Goal: Transaction & Acquisition: Obtain resource

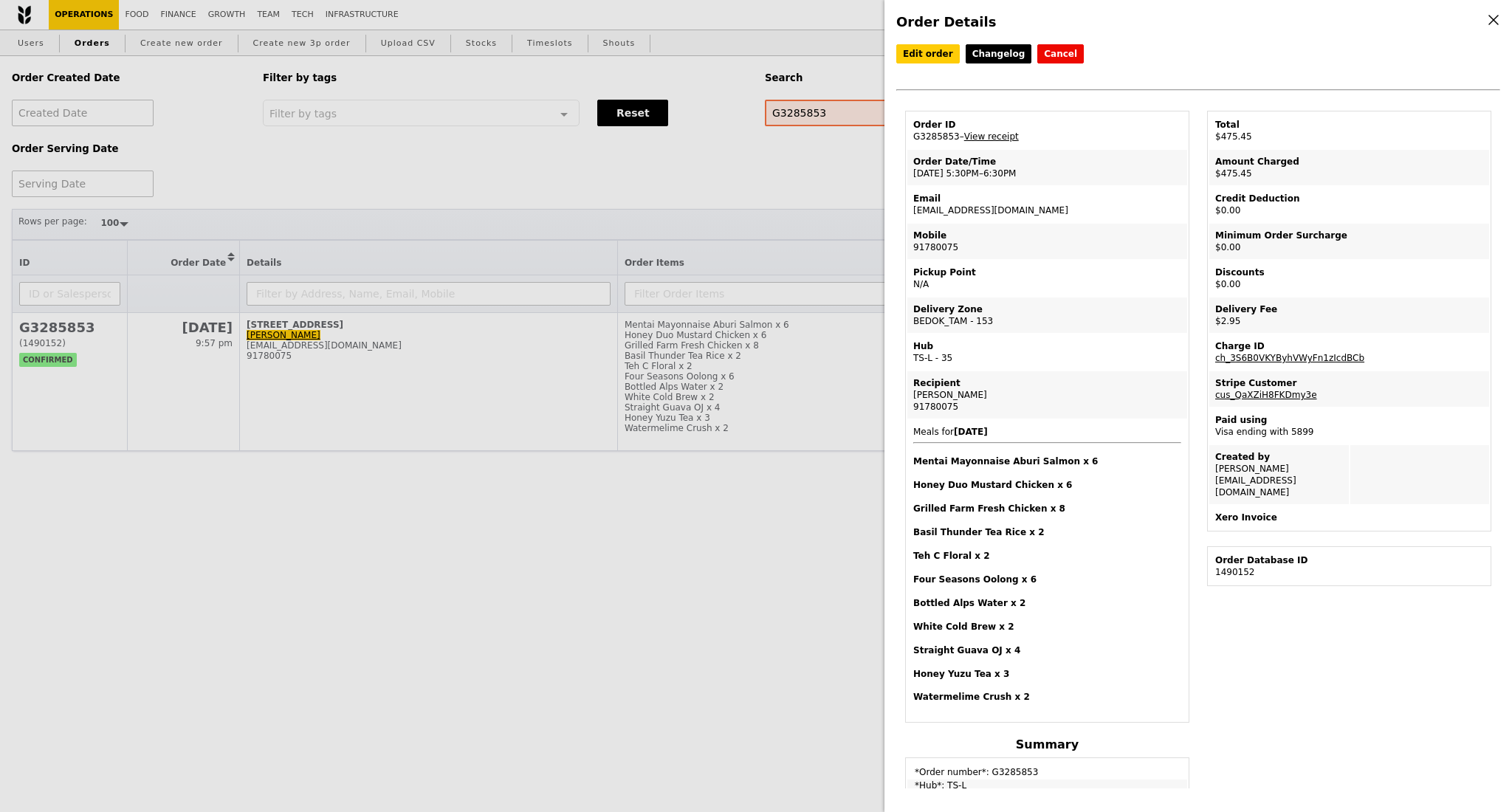
select select "100"
click at [619, 194] on div "Order Details Edit order Changelog Cancel Order ID G3285853 – View receipt Orde…" at bounding box center [756, 406] width 1512 height 812
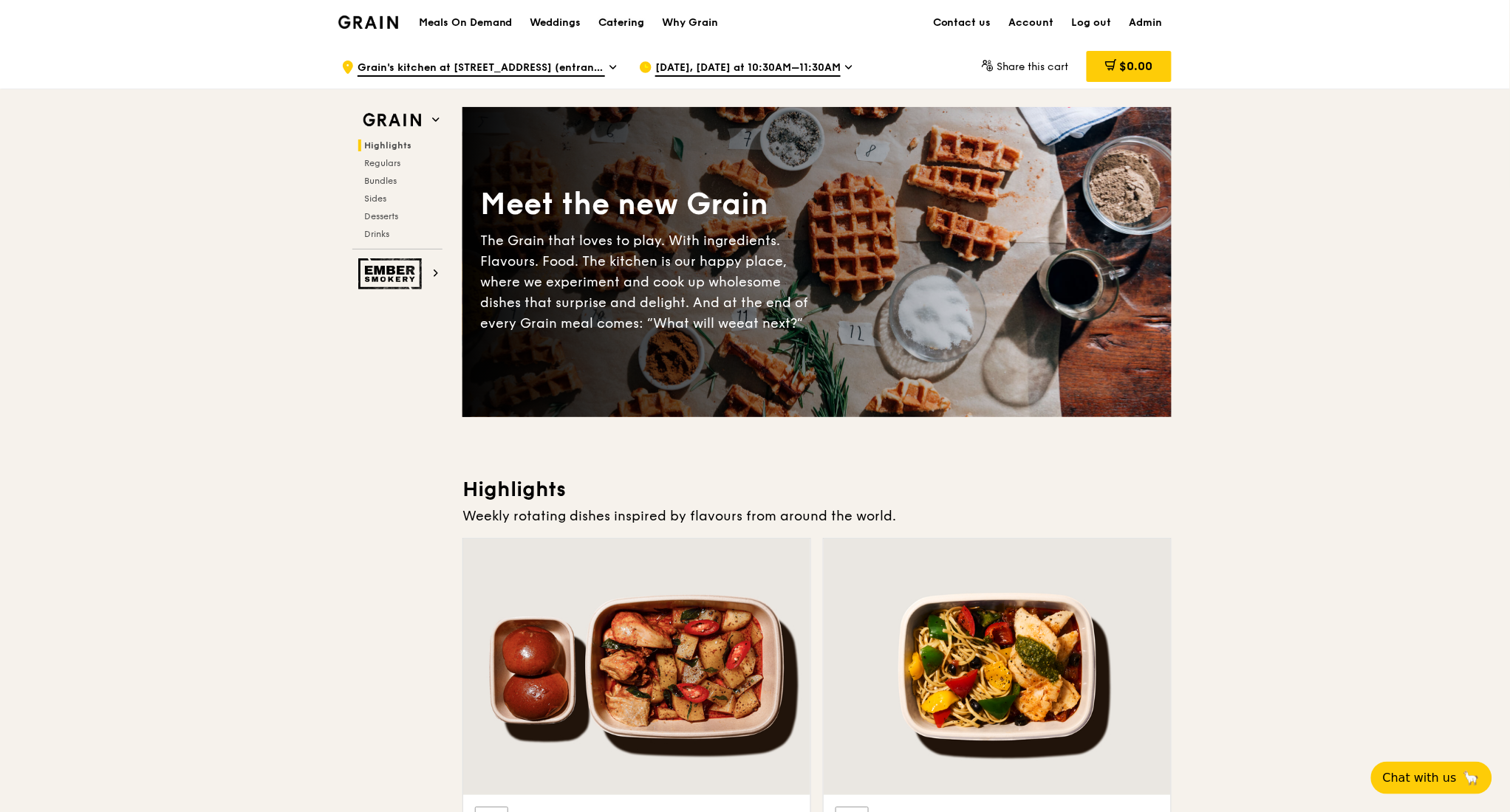
click at [620, 24] on div "Catering" at bounding box center [623, 23] width 46 height 44
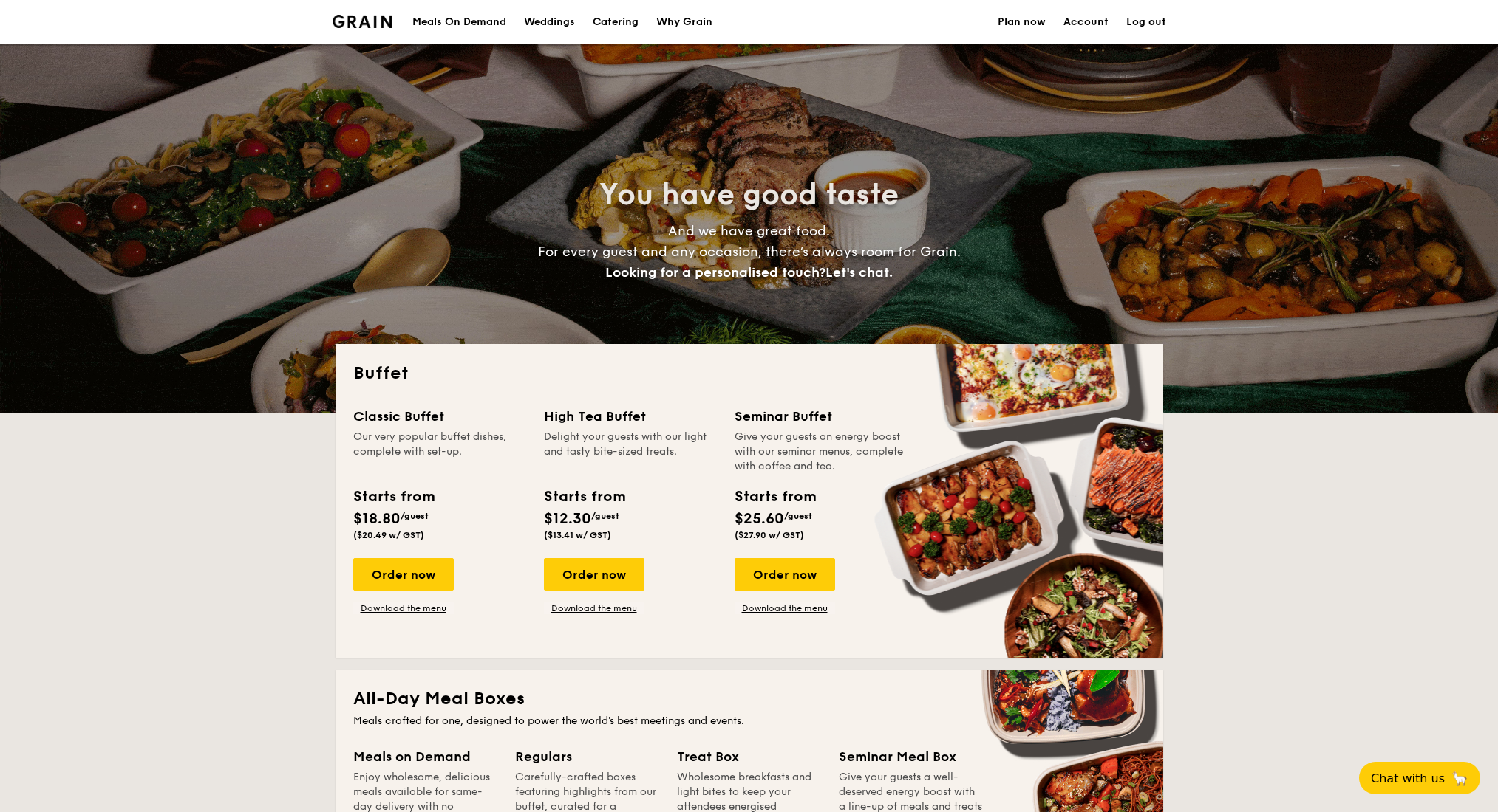
select select
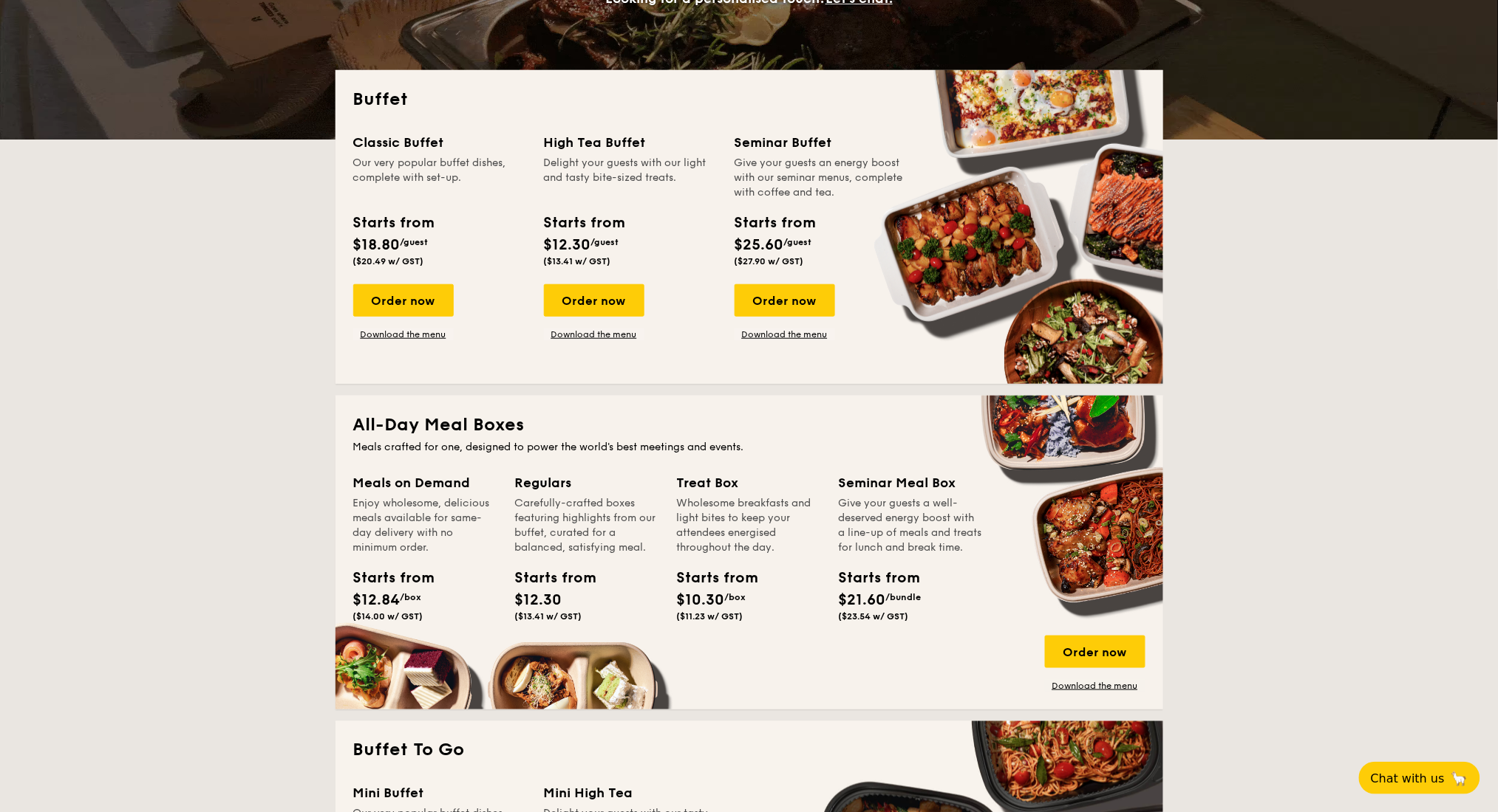
scroll to position [296, 0]
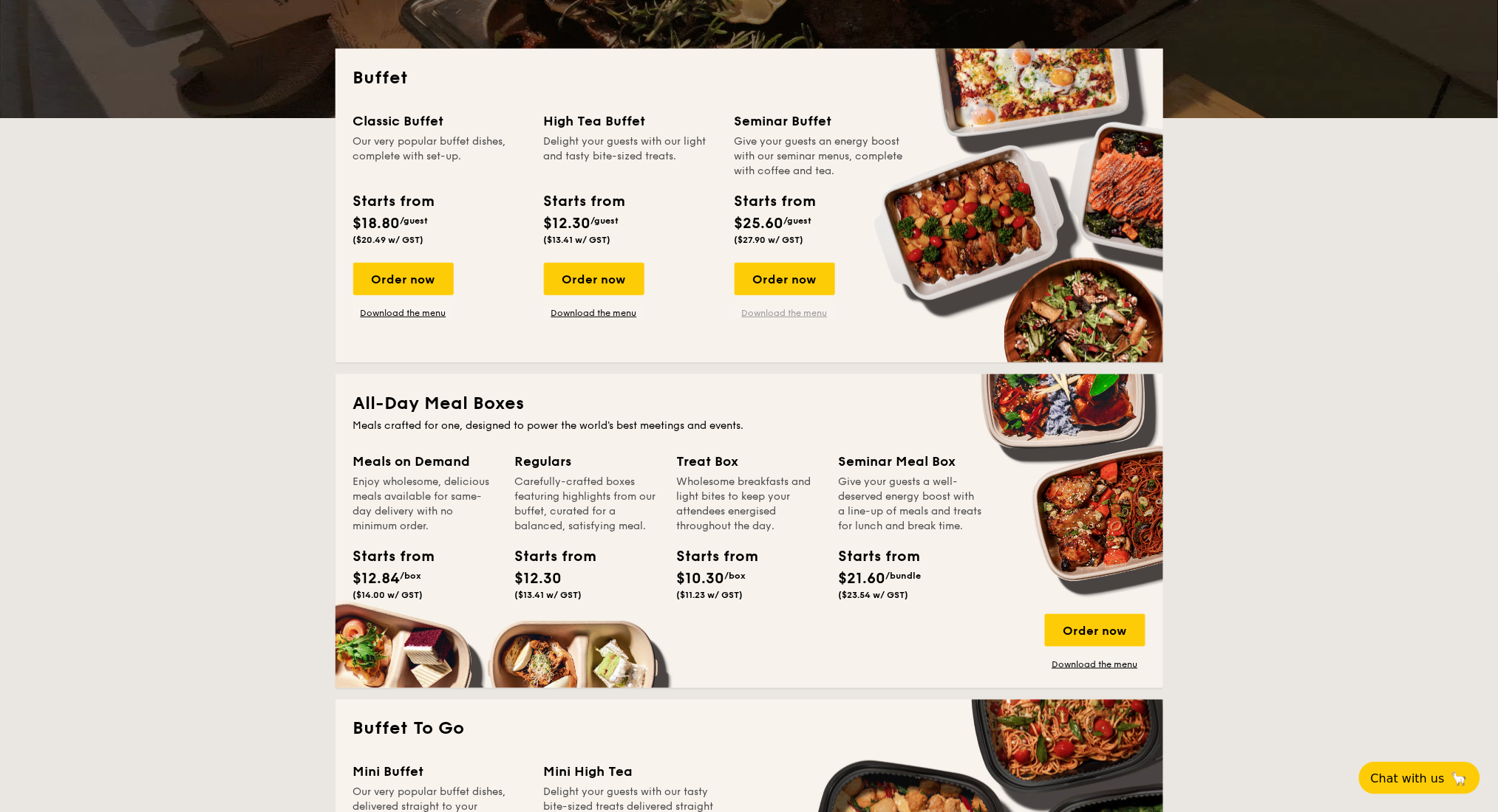
click at [798, 315] on link "Download the menu" at bounding box center [784, 314] width 101 height 12
click at [1082, 666] on link "Download the menu" at bounding box center [1094, 665] width 101 height 12
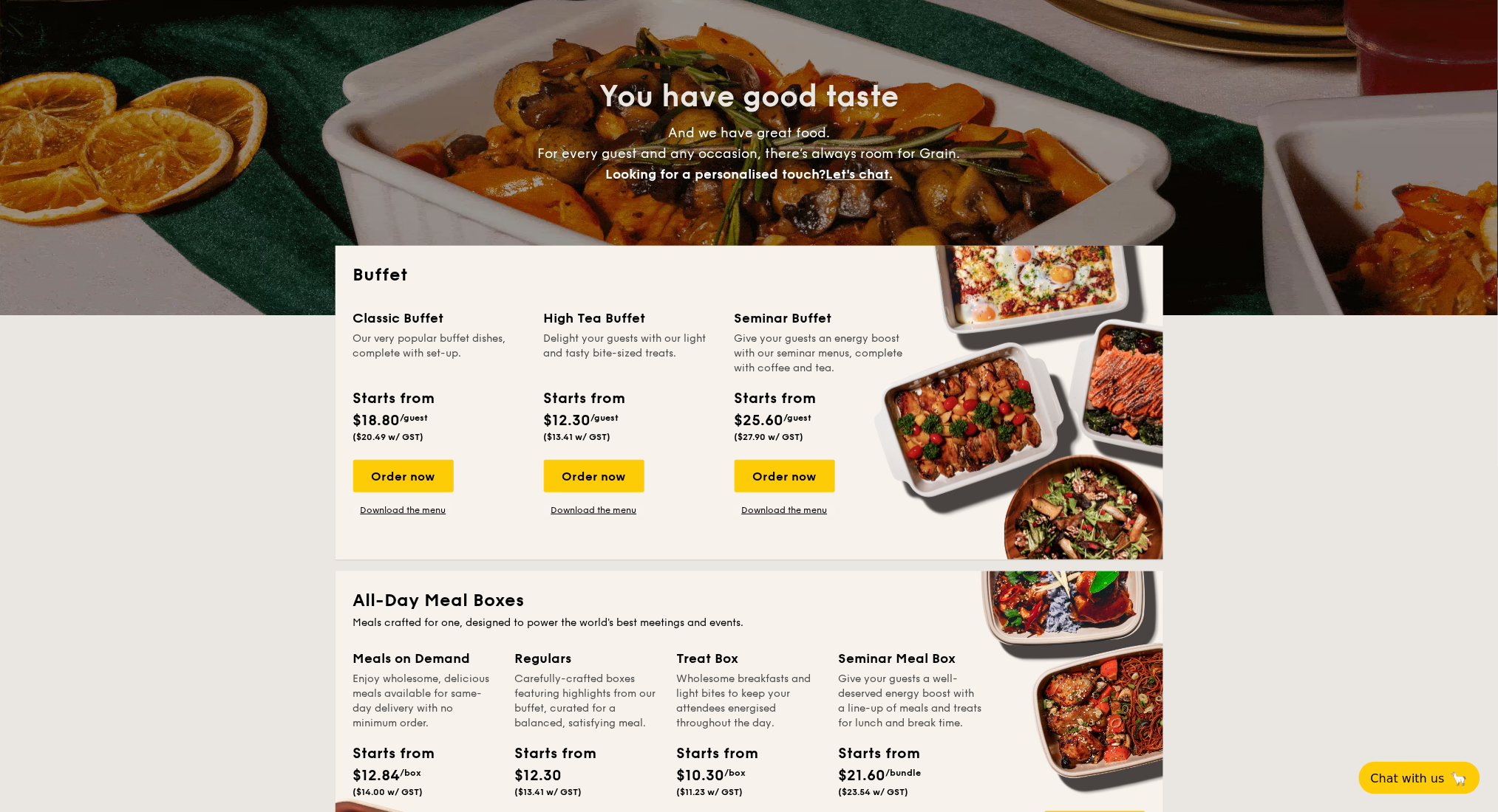
scroll to position [0, 0]
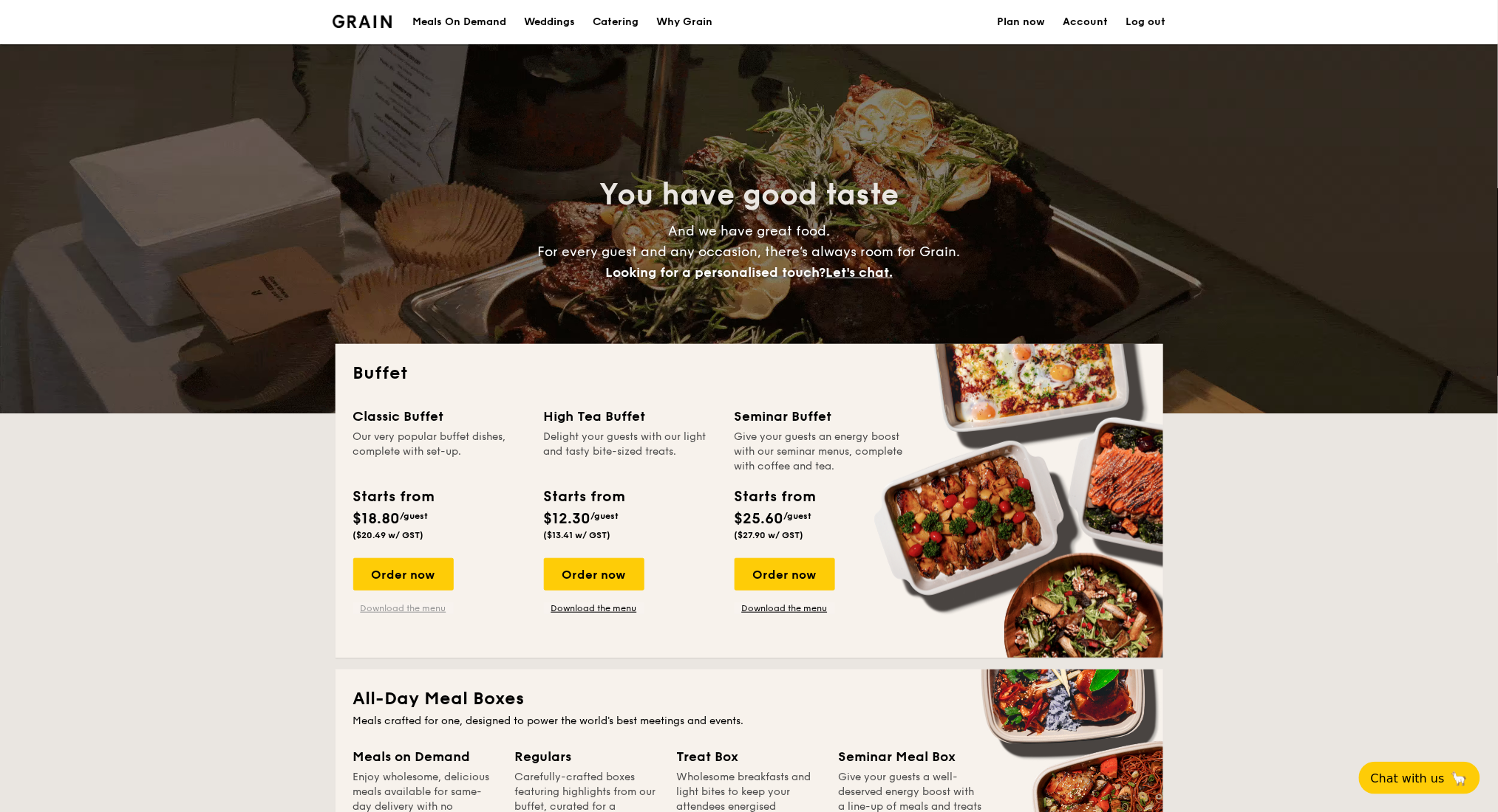
click at [427, 605] on link "Download the menu" at bounding box center [403, 608] width 101 height 12
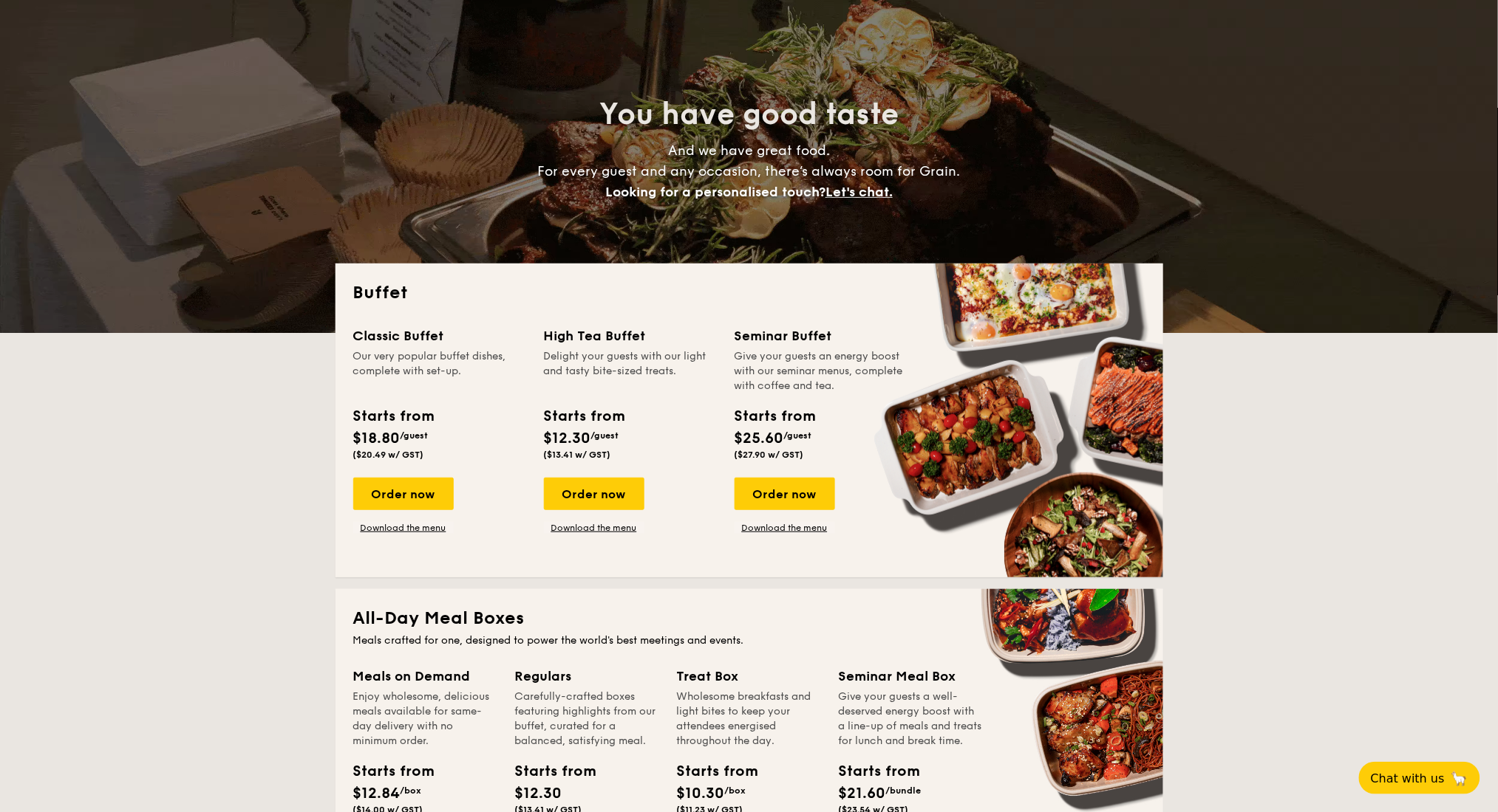
scroll to position [197, 0]
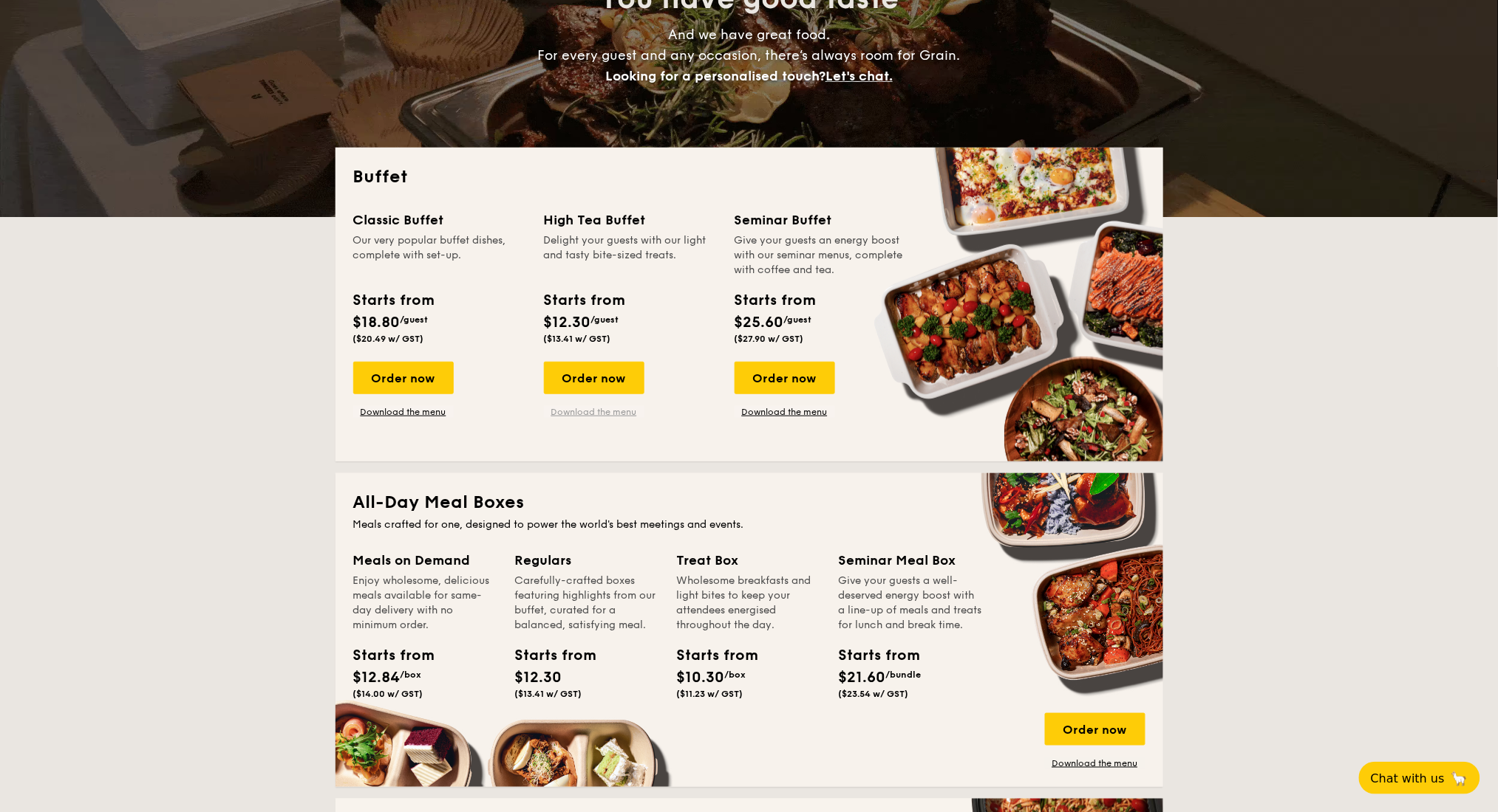
click at [606, 407] on link "Download the menu" at bounding box center [594, 412] width 101 height 12
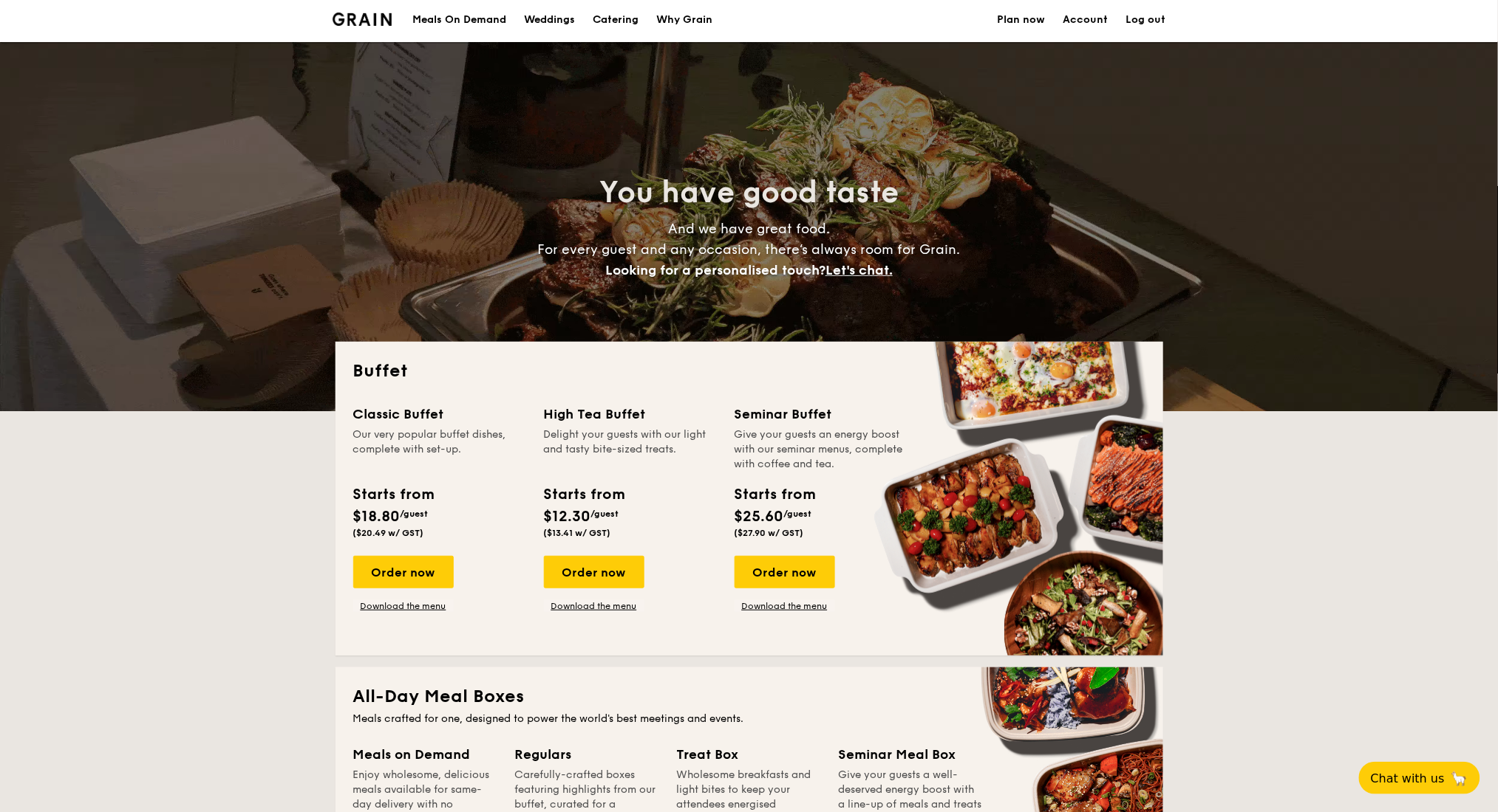
scroll to position [0, 0]
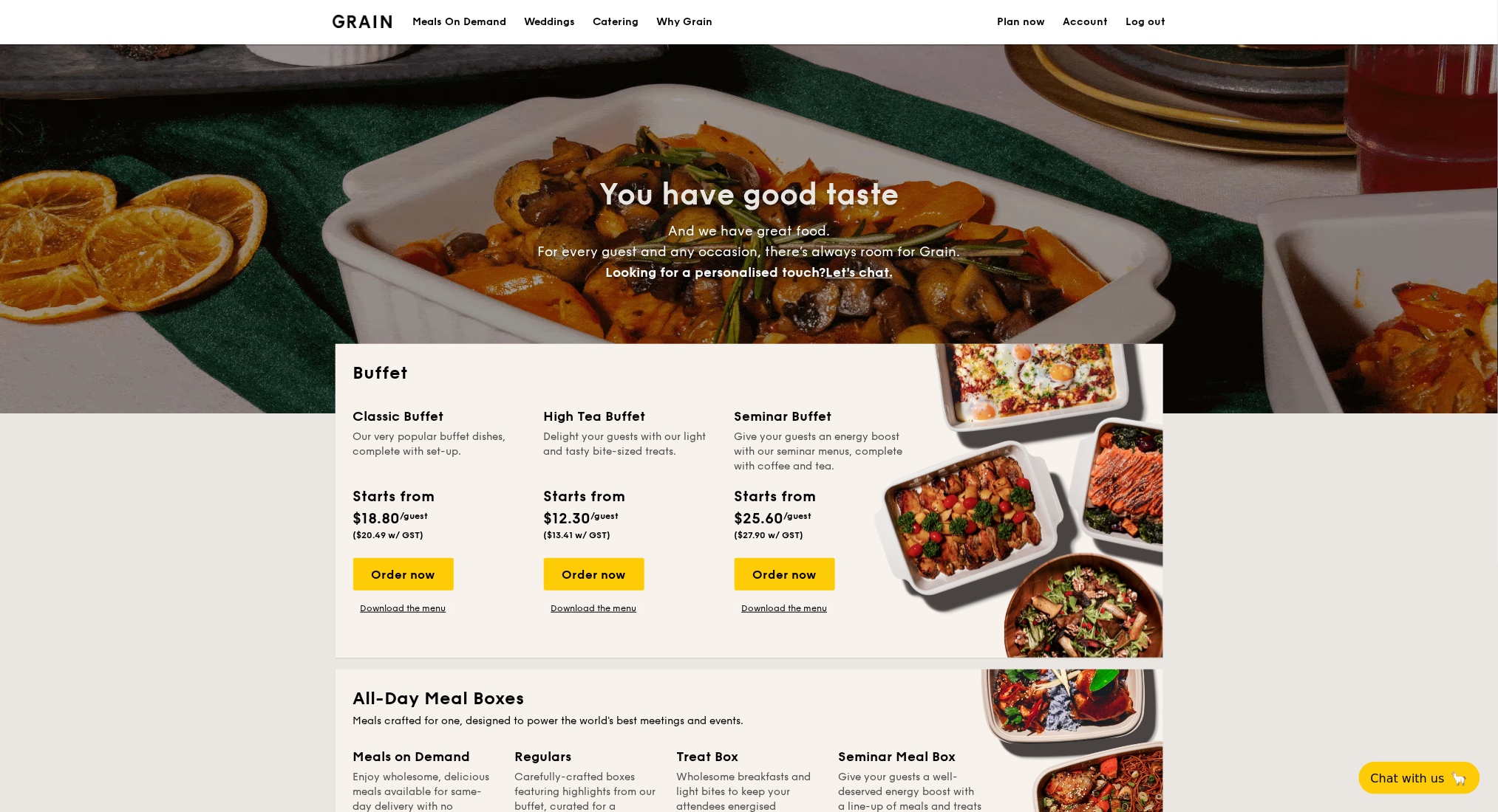
click at [484, 19] on div "Meals On Demand" at bounding box center [460, 22] width 94 height 44
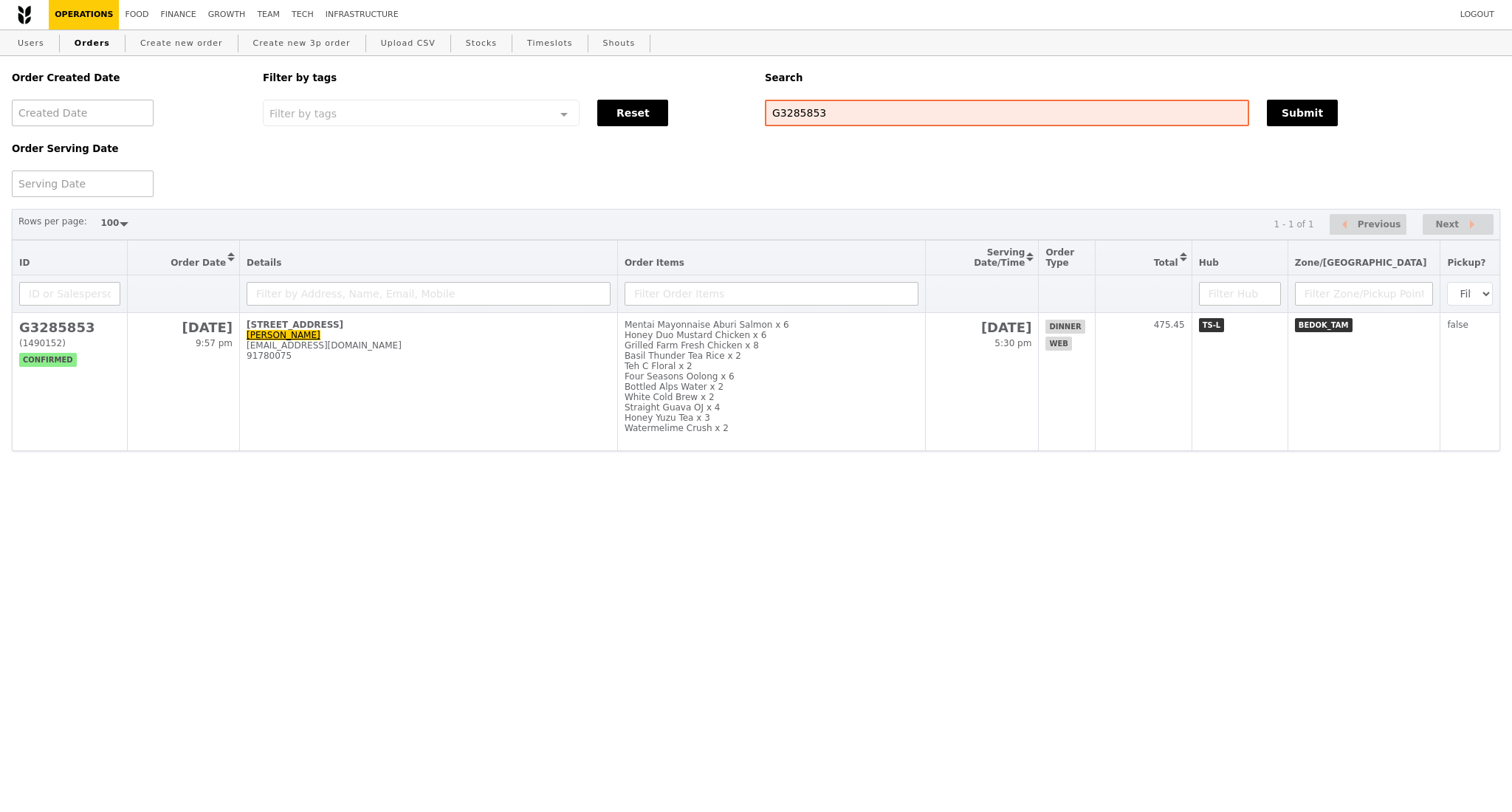
select select "100"
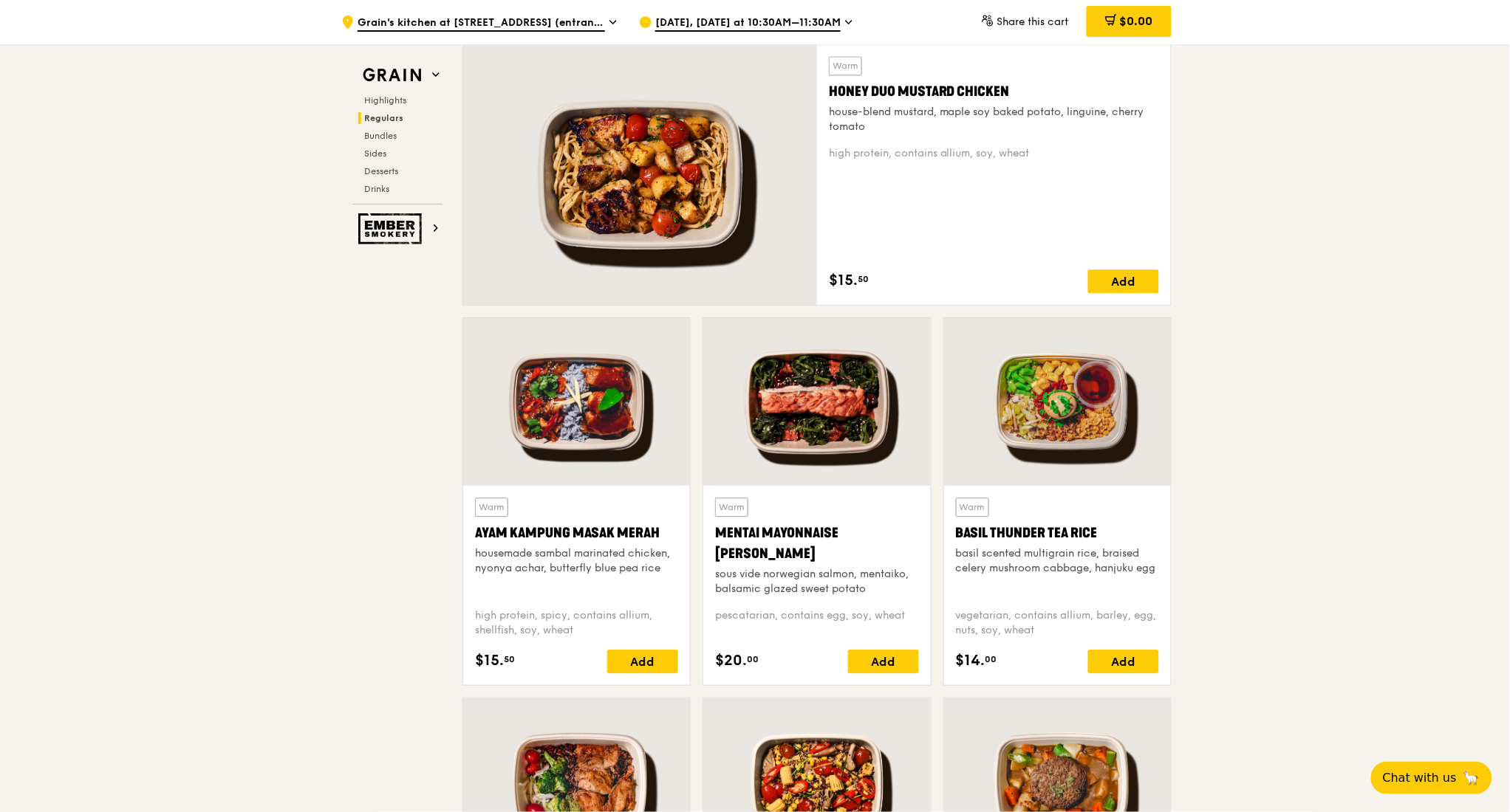
scroll to position [1083, 0]
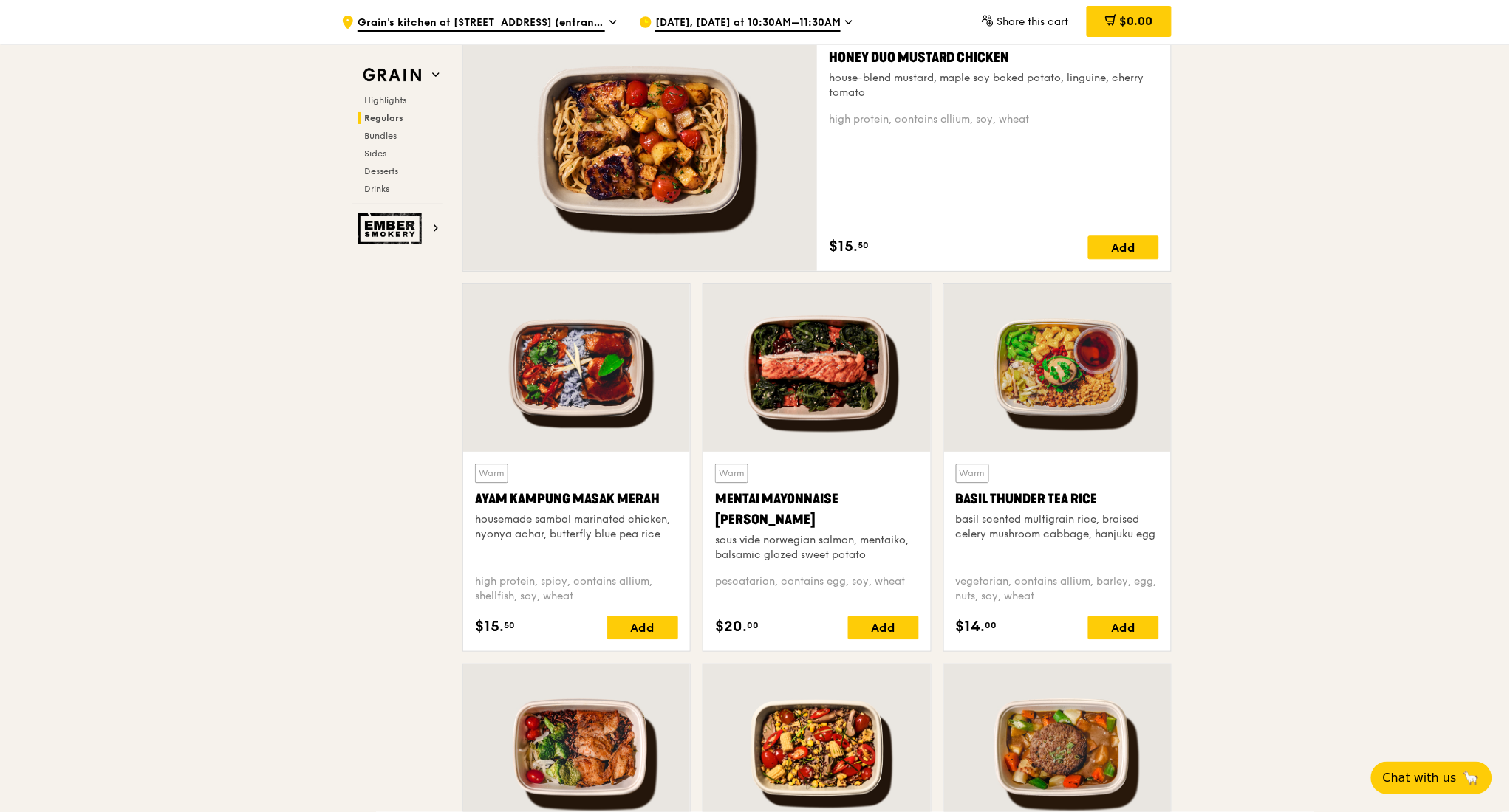
click at [1050, 353] on div at bounding box center [1057, 369] width 227 height 168
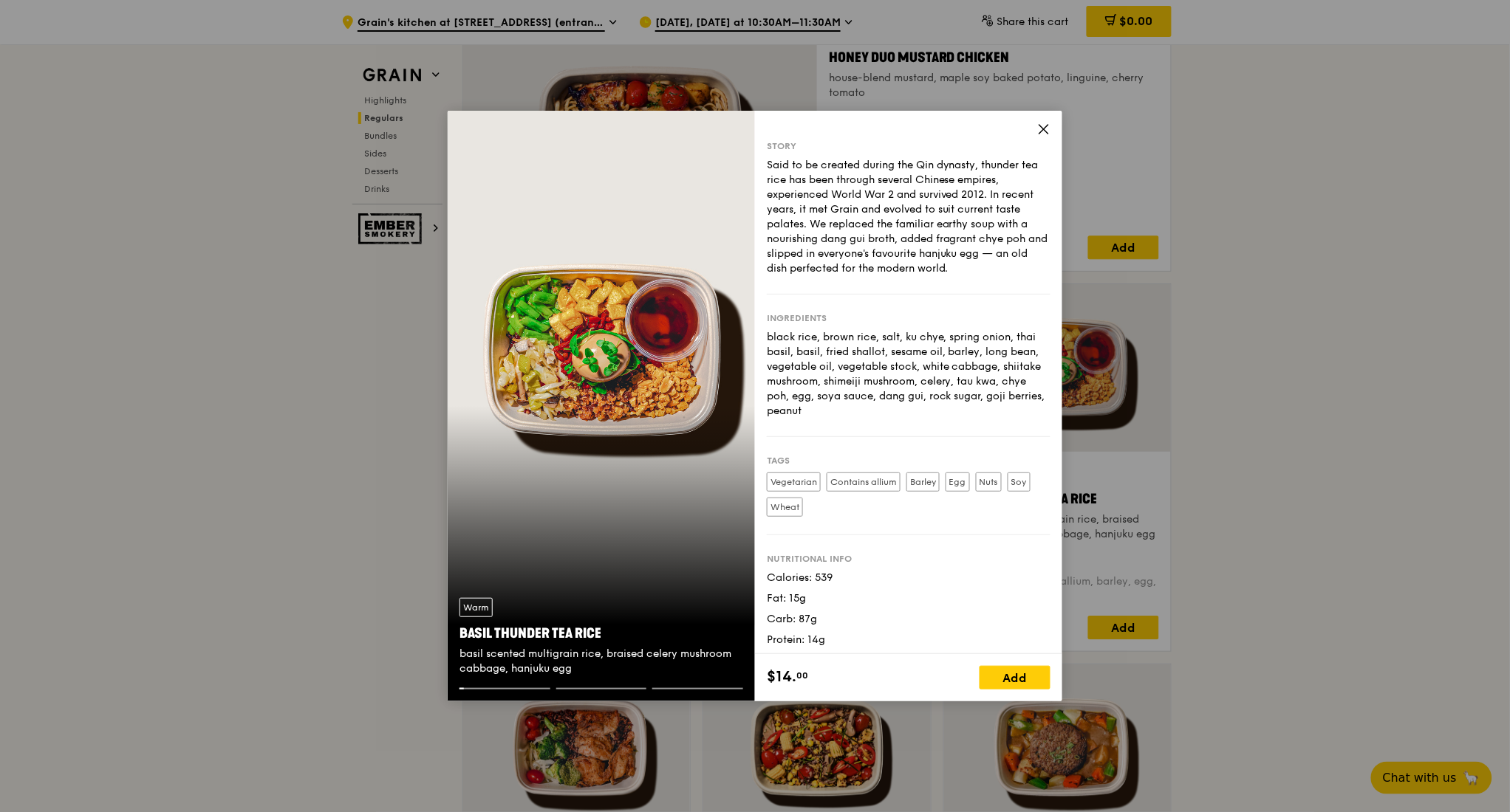
scroll to position [0, 0]
